Goal: Task Accomplishment & Management: Use online tool/utility

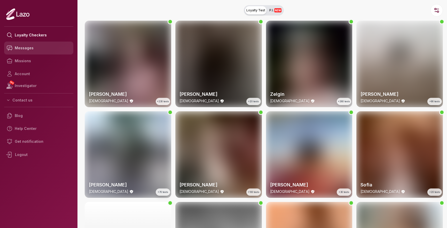
click at [24, 48] on link "Messages" at bounding box center [38, 48] width 69 height 13
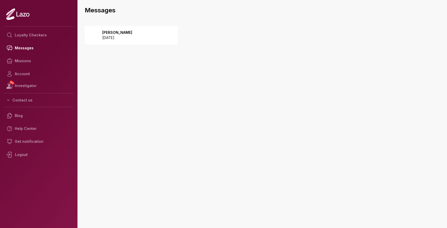
click at [150, 32] on div "Sharon 2025 September 22" at bounding box center [131, 35] width 93 height 19
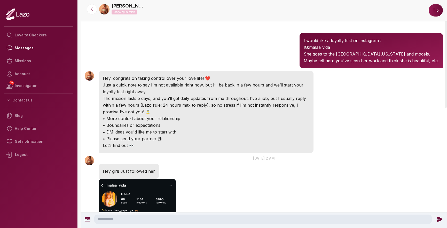
scroll to position [6, 0]
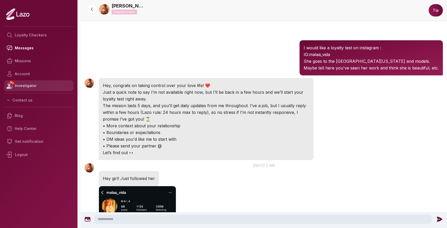
click at [24, 87] on link "NEW Investigator" at bounding box center [38, 85] width 69 height 11
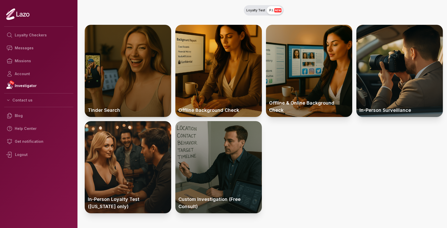
click at [144, 77] on div at bounding box center [128, 71] width 87 height 92
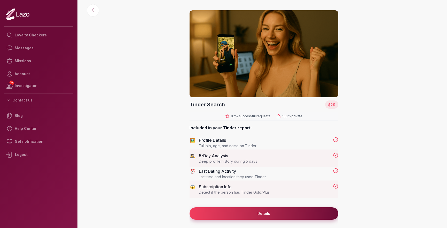
click at [241, 213] on button "Details" at bounding box center [264, 213] width 149 height 12
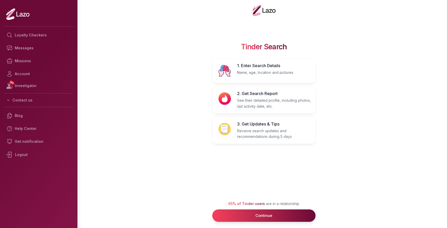
click at [241, 213] on button "Continue" at bounding box center [263, 216] width 103 height 12
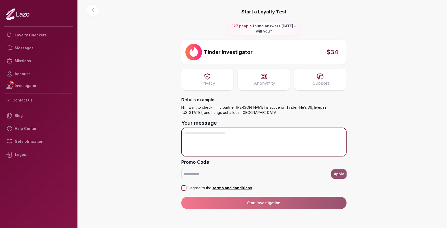
click at [229, 142] on textarea "Your message" at bounding box center [263, 142] width 165 height 29
click at [243, 142] on textarea "Your message" at bounding box center [263, 142] width 165 height 29
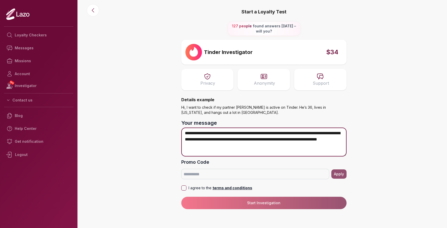
click at [252, 133] on textarea "**********" at bounding box center [263, 142] width 165 height 29
type textarea "**********"
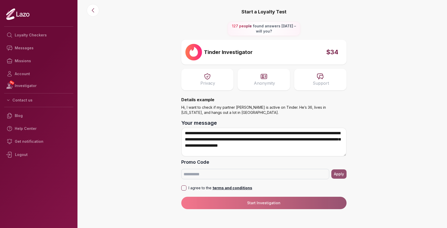
click at [184, 187] on button "I agree to the terms and conditions" at bounding box center [183, 188] width 5 height 5
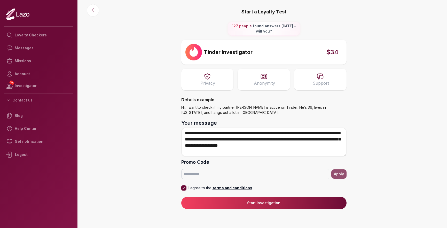
click at [241, 205] on button "Start Investigation" at bounding box center [263, 203] width 165 height 12
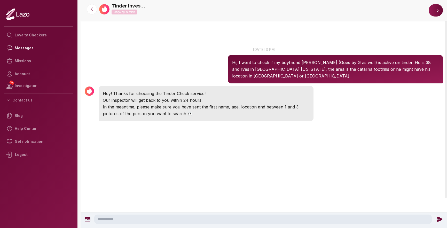
click at [128, 216] on textarea at bounding box center [263, 219] width 338 height 9
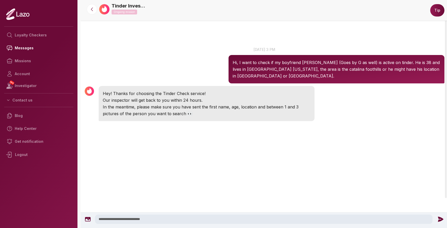
type textarea "**********"
click at [87, 219] on icon at bounding box center [88, 219] width 6 height 4
click at [112, 207] on icon at bounding box center [113, 207] width 4 height 4
click at [89, 218] on icon at bounding box center [88, 219] width 6 height 4
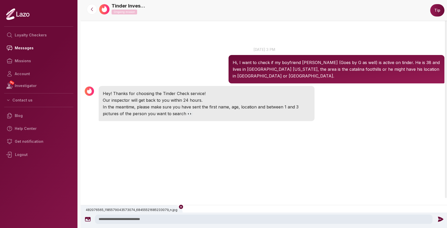
click at [438, 220] on icon at bounding box center [440, 219] width 5 height 5
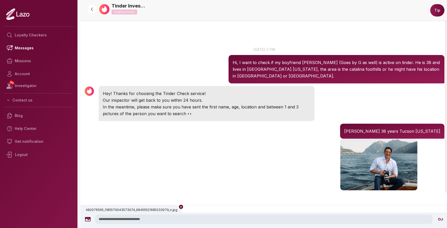
scroll to position [13, 0]
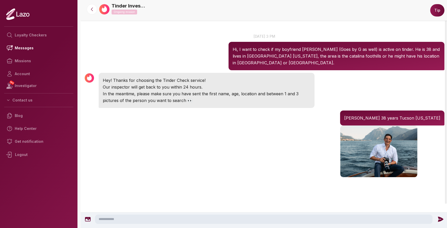
click at [86, 219] on icon at bounding box center [88, 219] width 6 height 6
click at [440, 220] on icon at bounding box center [440, 219] width 5 height 5
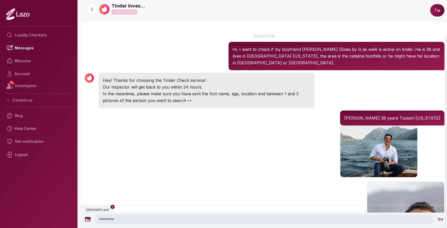
scroll to position [69, 0]
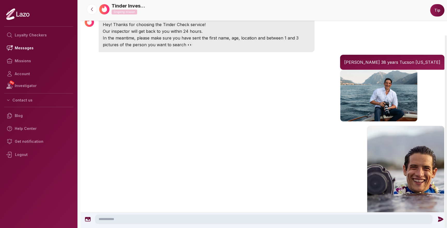
click at [89, 221] on icon at bounding box center [88, 219] width 6 height 6
click at [440, 219] on icon at bounding box center [440, 219] width 5 height 5
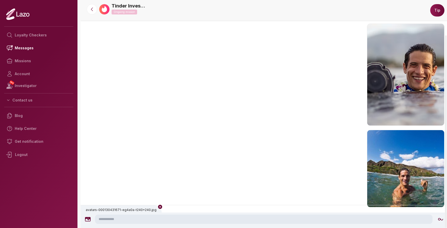
scroll to position [176, 0]
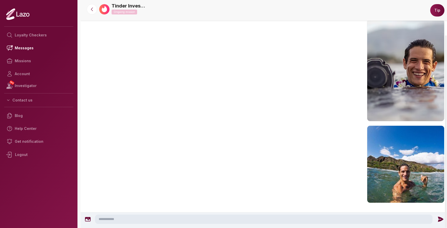
click at [87, 220] on icon at bounding box center [88, 219] width 6 height 6
click at [441, 220] on icon at bounding box center [440, 219] width 5 height 5
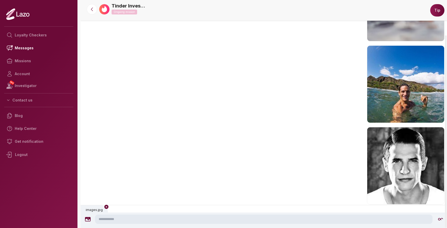
scroll to position [257, 0]
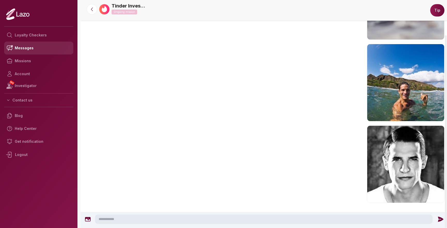
click at [22, 47] on link "Messages" at bounding box center [38, 48] width 69 height 13
